Goal: Task Accomplishment & Management: Manage account settings

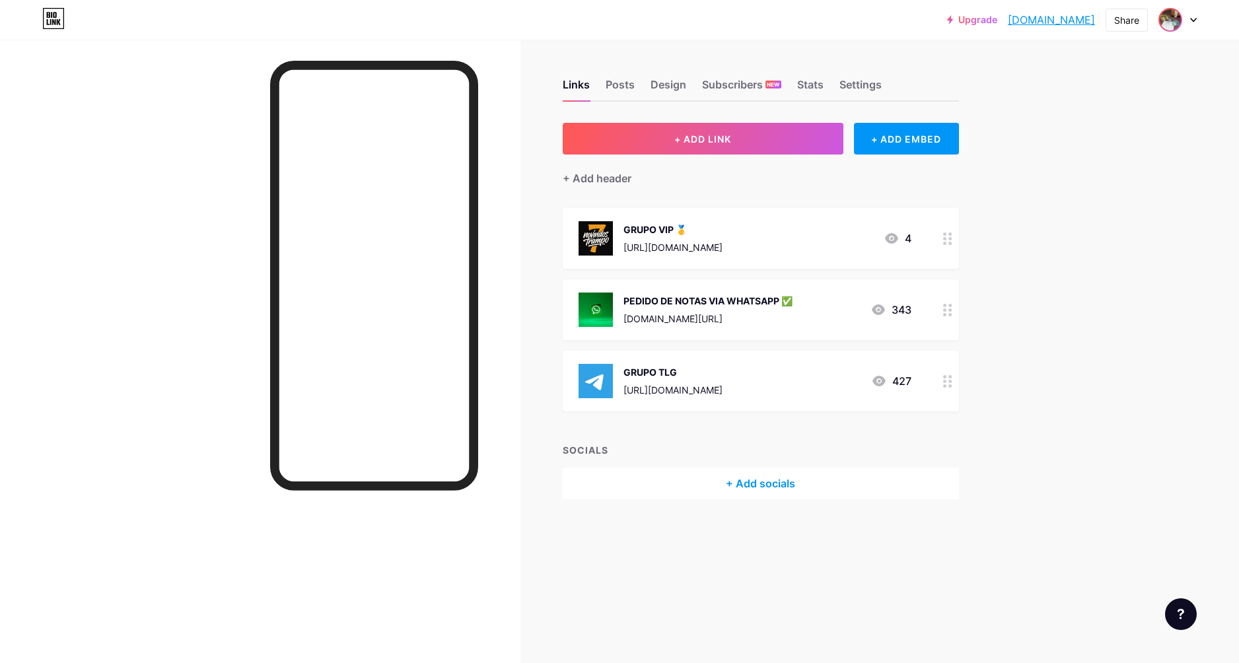
click at [1181, 17] on span at bounding box center [1170, 19] width 21 height 21
click at [1064, 184] on li "Logout" at bounding box center [1115, 186] width 164 height 36
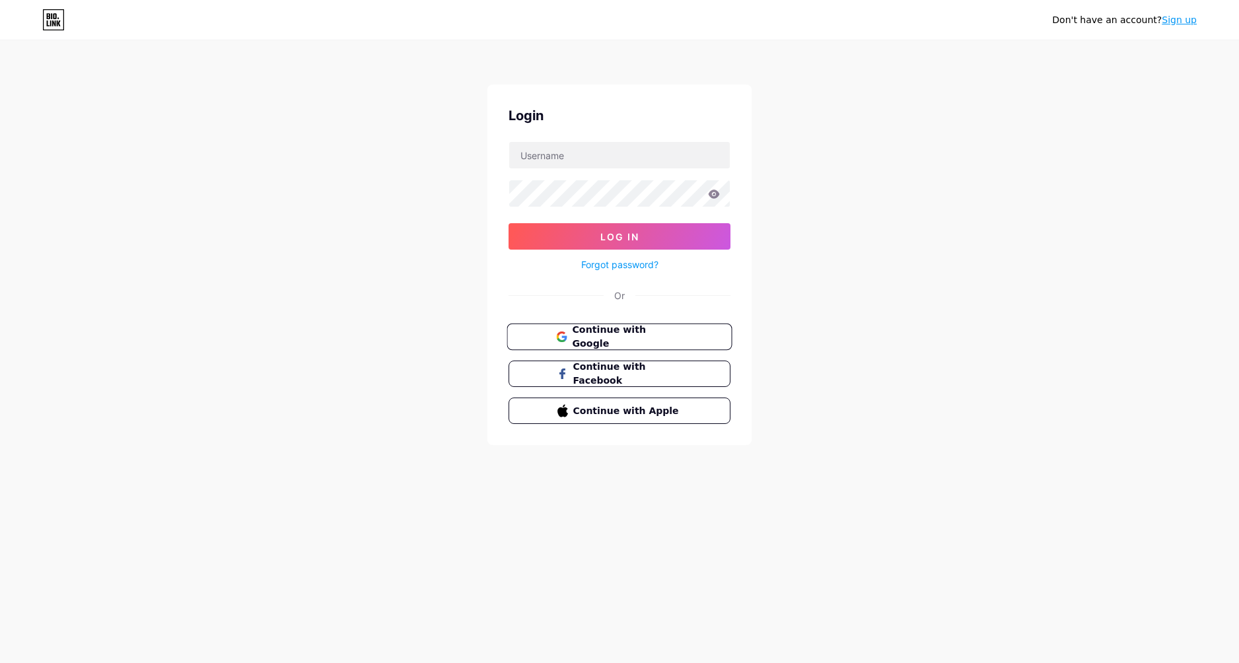
click at [664, 338] on span "Continue with Google" at bounding box center [627, 337] width 110 height 28
